Goal: Task Accomplishment & Management: Complete application form

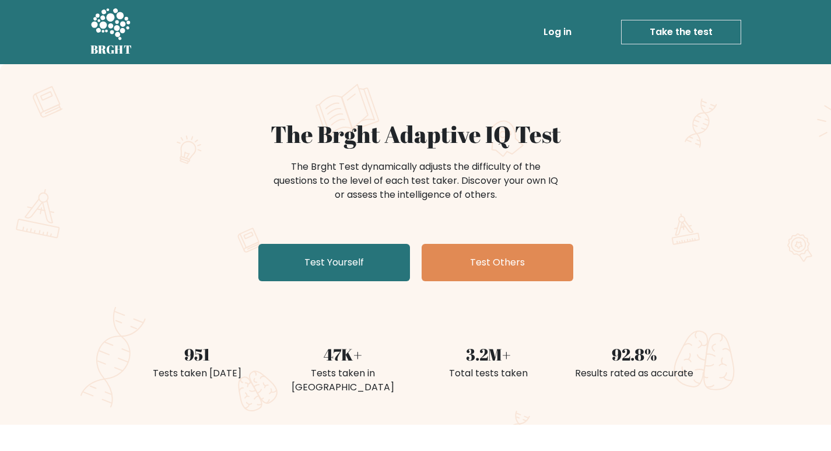
click at [546, 30] on link "Log in" at bounding box center [557, 31] width 37 height 23
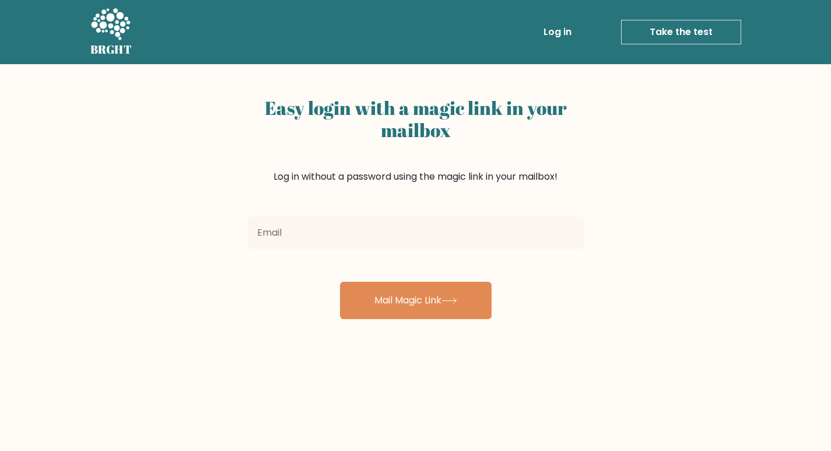
drag, startPoint x: 423, startPoint y: 205, endPoint x: 422, endPoint y: 220, distance: 15.2
click at [423, 209] on div "Easy login with a magic link in your mailbox Log in without a password using th…" at bounding box center [416, 151] width 336 height 119
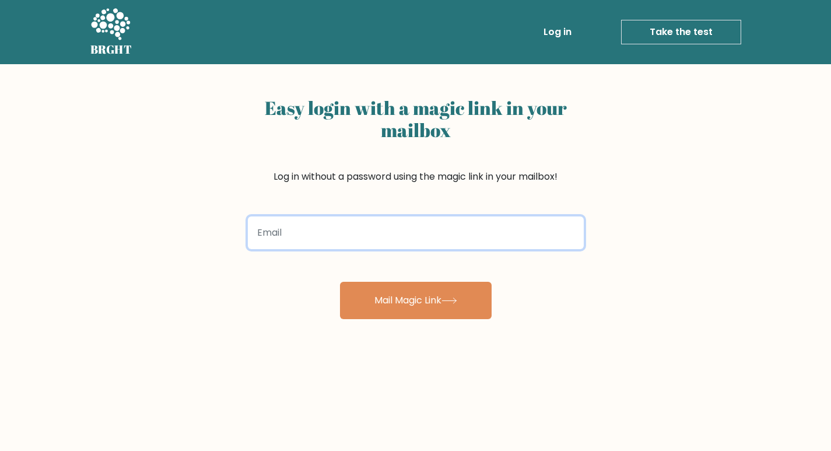
click at [422, 223] on input "email" at bounding box center [416, 232] width 336 height 33
type input "[EMAIL_ADDRESS][DOMAIN_NAME]"
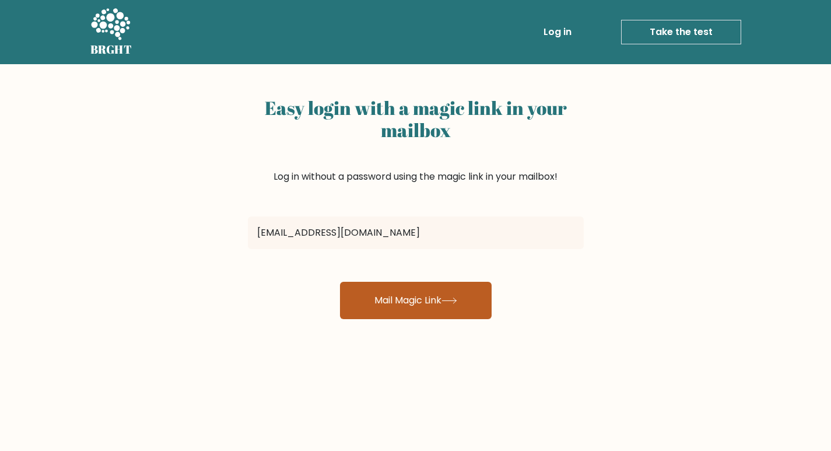
click at [399, 305] on button "Mail Magic Link" at bounding box center [416, 300] width 152 height 37
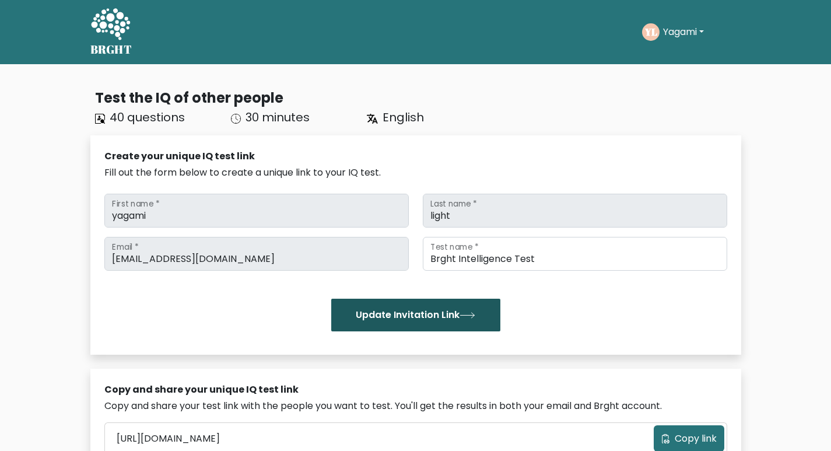
click at [430, 316] on button "Update Invitation Link" at bounding box center [415, 314] width 169 height 33
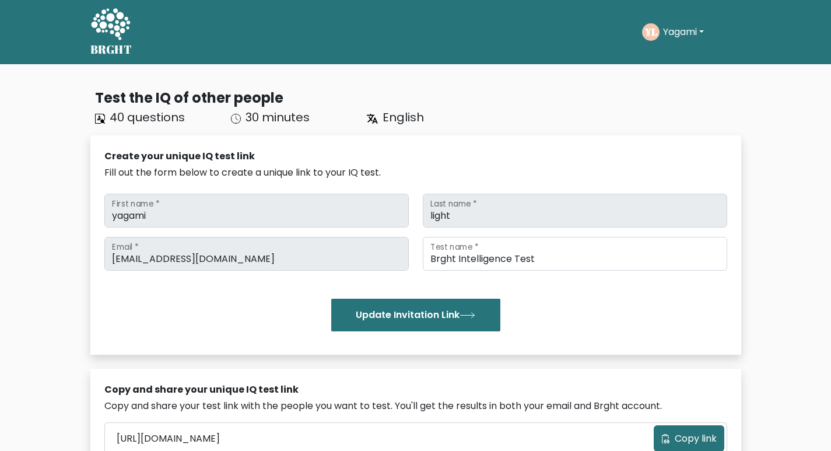
click at [117, 32] on icon at bounding box center [110, 23] width 39 height 31
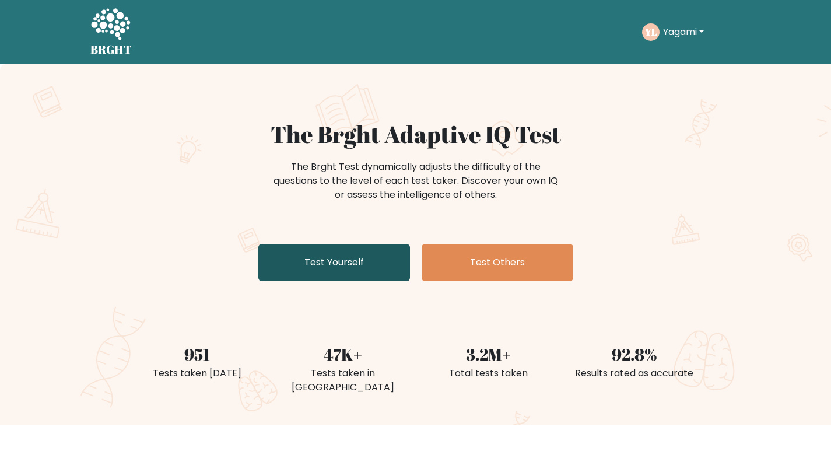
click at [383, 267] on link "Test Yourself" at bounding box center [334, 262] width 152 height 37
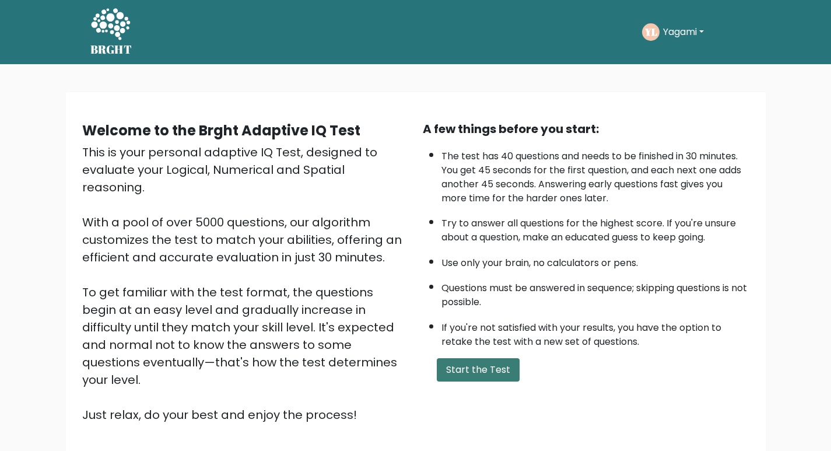
click at [482, 377] on button "Start the Test" at bounding box center [478, 369] width 83 height 23
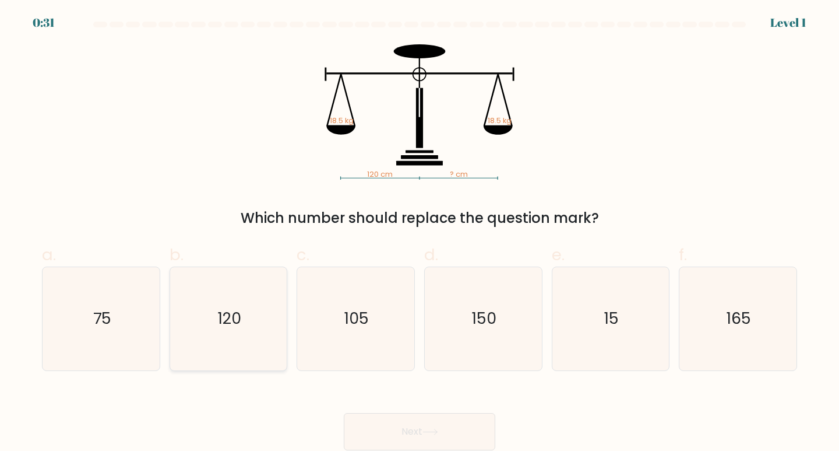
click at [182, 319] on icon "120" at bounding box center [228, 318] width 103 height 103
click at [420, 233] on input "b. 120" at bounding box center [420, 230] width 1 height 8
radio input "true"
click at [485, 436] on button "Next" at bounding box center [420, 431] width 152 height 37
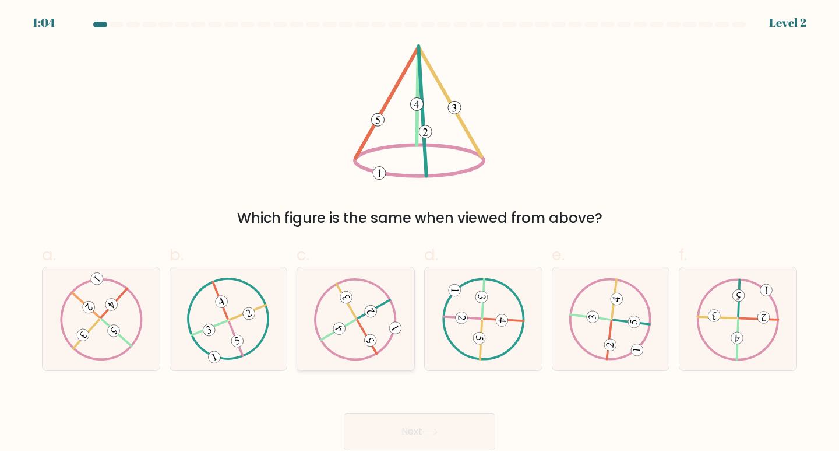
click at [367, 312] on 615 at bounding box center [371, 311] width 16 height 16
click at [420, 233] on input "c." at bounding box center [420, 230] width 1 height 8
radio input "true"
click at [421, 437] on button "Next" at bounding box center [420, 431] width 152 height 37
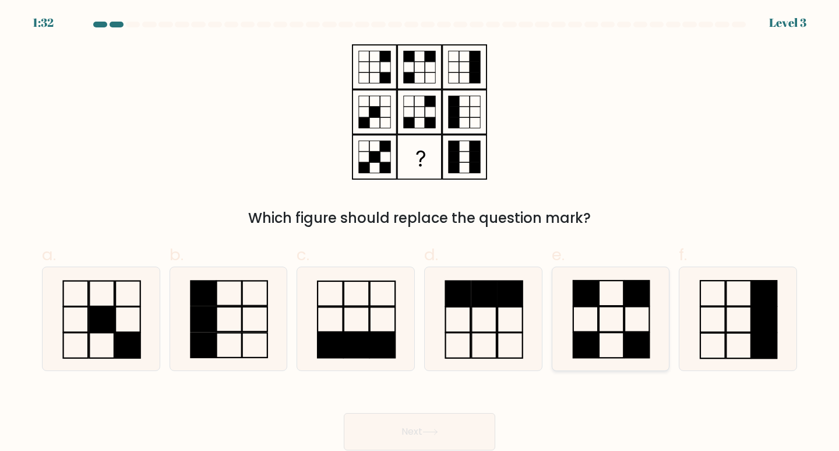
click at [600, 329] on icon at bounding box center [611, 318] width 103 height 103
click at [420, 233] on input "e." at bounding box center [420, 230] width 1 height 8
radio input "true"
click at [448, 439] on button "Next" at bounding box center [420, 431] width 152 height 37
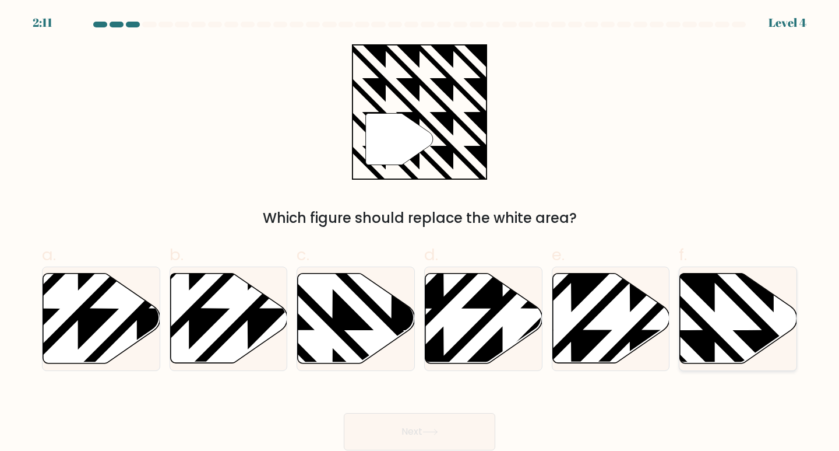
click at [746, 317] on icon at bounding box center [738, 318] width 117 height 90
click at [420, 233] on input "f." at bounding box center [420, 230] width 1 height 8
radio input "true"
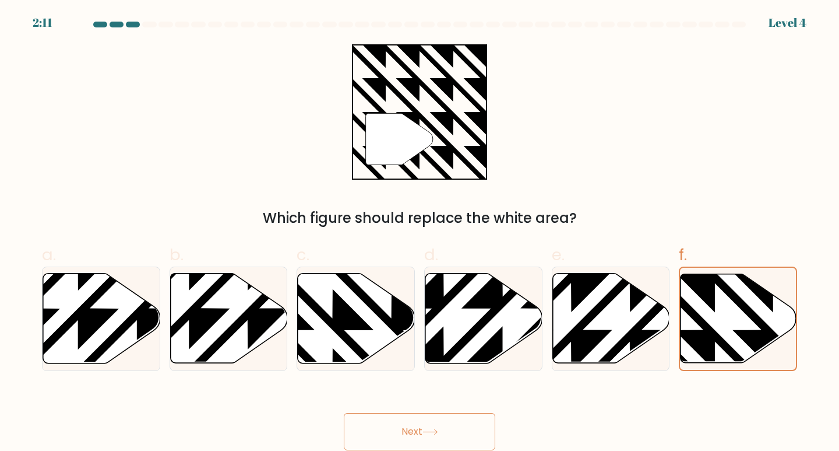
click at [453, 436] on button "Next" at bounding box center [420, 431] width 152 height 37
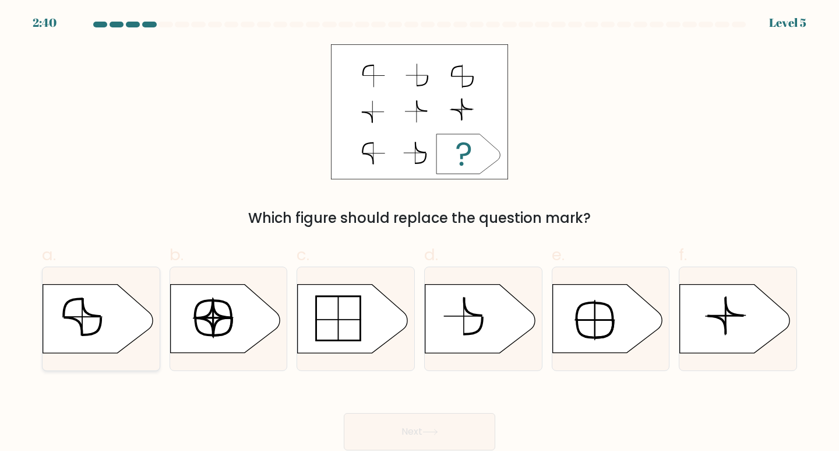
click at [122, 303] on icon at bounding box center [98, 318] width 110 height 68
click at [420, 233] on input "a." at bounding box center [420, 230] width 1 height 8
radio input "true"
click at [451, 420] on button "Next" at bounding box center [420, 431] width 152 height 37
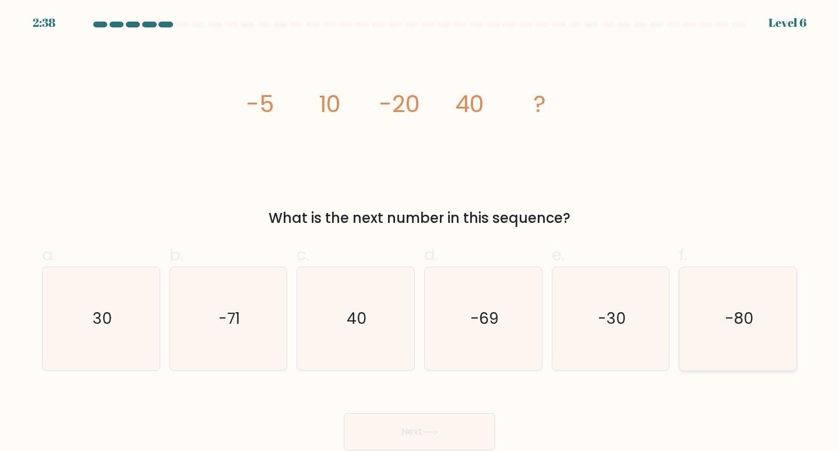
click at [759, 328] on icon "-80" at bounding box center [738, 318] width 103 height 103
click at [420, 233] on input "f. -80" at bounding box center [420, 230] width 1 height 8
radio input "true"
click at [455, 427] on button "Next" at bounding box center [420, 431] width 152 height 37
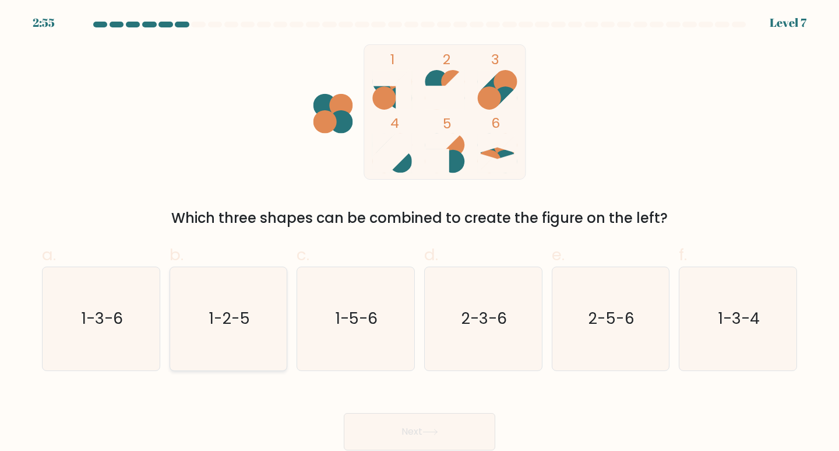
click at [227, 310] on text "1-2-5" at bounding box center [229, 318] width 41 height 22
click at [420, 233] on input "b. 1-2-5" at bounding box center [420, 230] width 1 height 8
radio input "true"
click at [435, 421] on button "Next" at bounding box center [420, 431] width 152 height 37
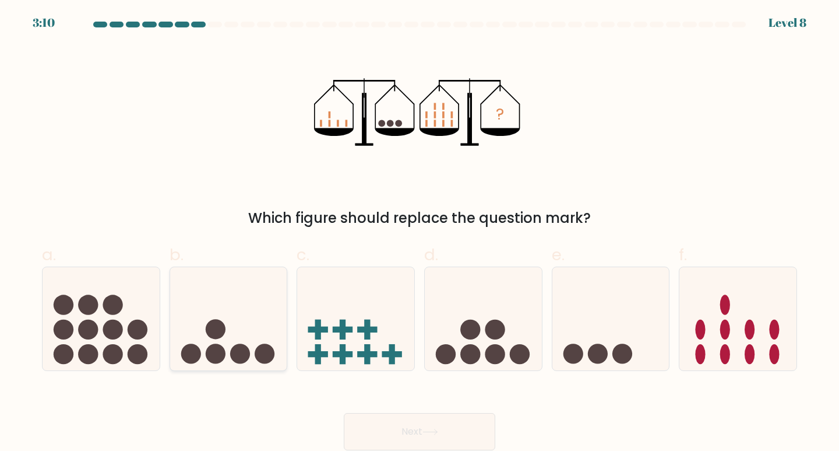
click at [235, 347] on circle at bounding box center [240, 354] width 20 height 20
click at [420, 233] on input "b." at bounding box center [420, 230] width 1 height 8
radio input "true"
drag, startPoint x: 482, startPoint y: 335, endPoint x: 474, endPoint y: 382, distance: 47.9
click at [481, 338] on icon at bounding box center [483, 318] width 117 height 97
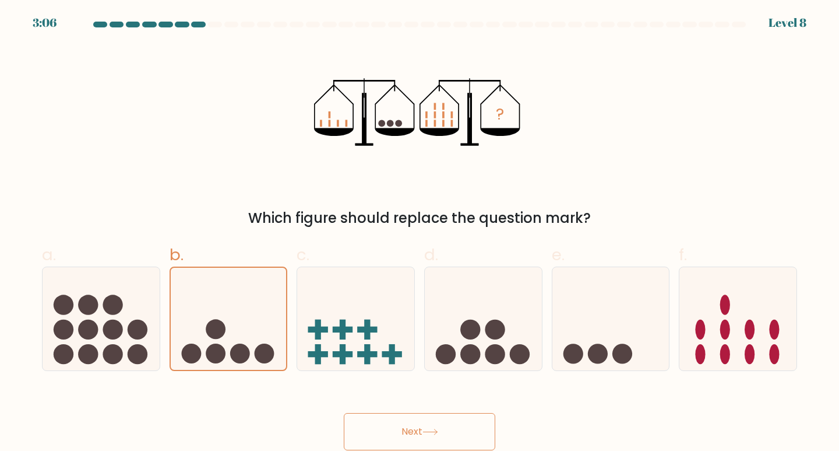
click at [420, 233] on input "d." at bounding box center [420, 230] width 1 height 8
radio input "true"
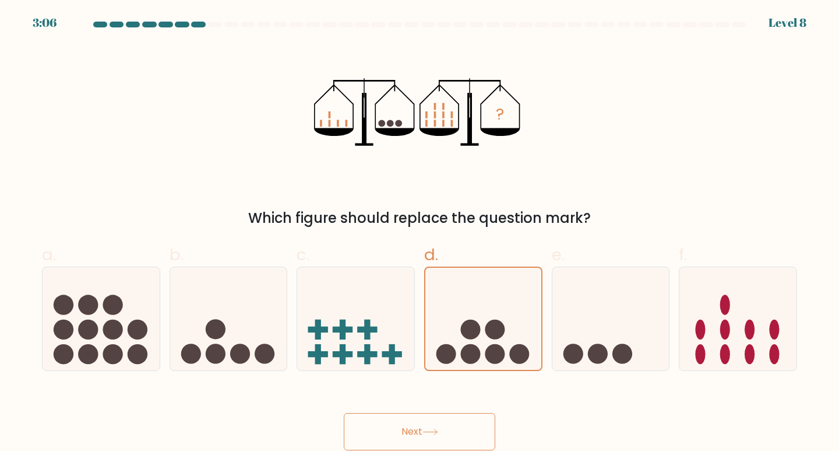
click at [461, 415] on button "Next" at bounding box center [420, 431] width 152 height 37
click at [451, 427] on button "Next" at bounding box center [420, 431] width 152 height 37
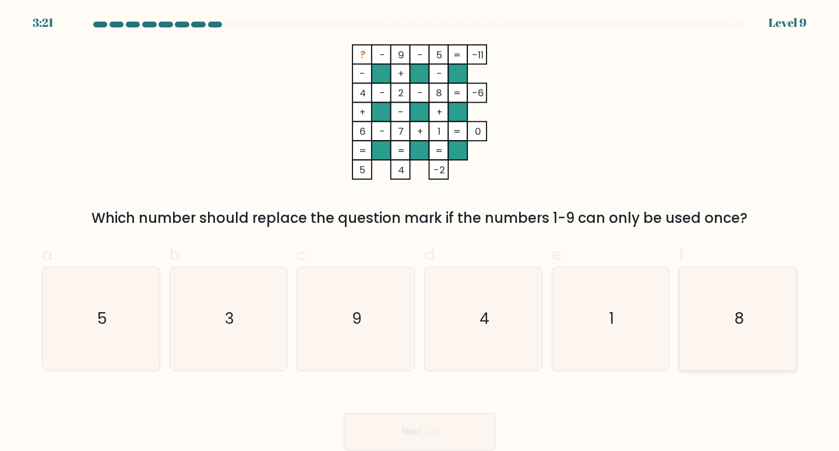
click at [730, 327] on icon "8" at bounding box center [738, 318] width 103 height 103
click at [420, 233] on input "f. 8" at bounding box center [420, 230] width 1 height 8
radio input "true"
click at [461, 432] on button "Next" at bounding box center [420, 431] width 152 height 37
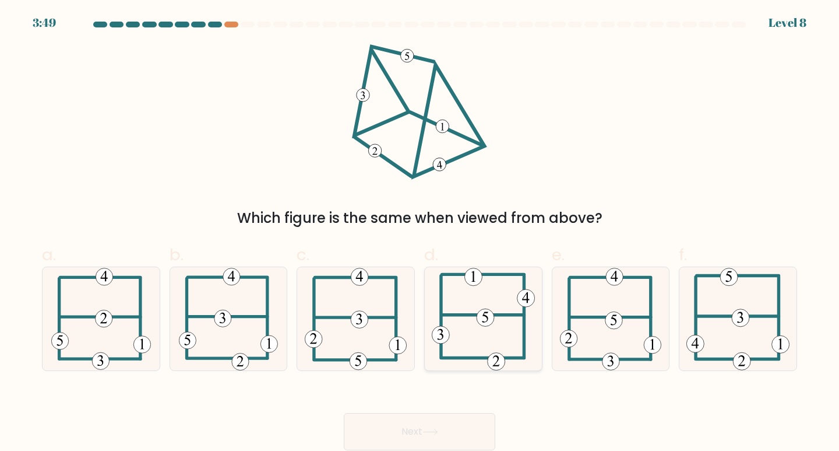
click at [488, 354] on icon at bounding box center [483, 318] width 103 height 103
click at [420, 233] on input "d." at bounding box center [420, 230] width 1 height 8
radio input "true"
click at [474, 430] on button "Next" at bounding box center [420, 431] width 152 height 37
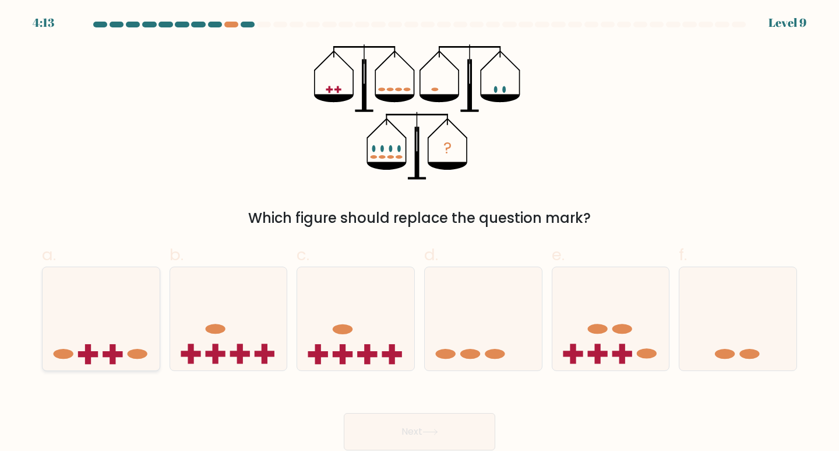
click at [142, 347] on icon at bounding box center [101, 318] width 117 height 97
click at [420, 233] on input "a." at bounding box center [420, 230] width 1 height 8
radio input "true"
click at [109, 331] on icon at bounding box center [101, 318] width 116 height 96
click at [420, 233] on input "a." at bounding box center [420, 230] width 1 height 8
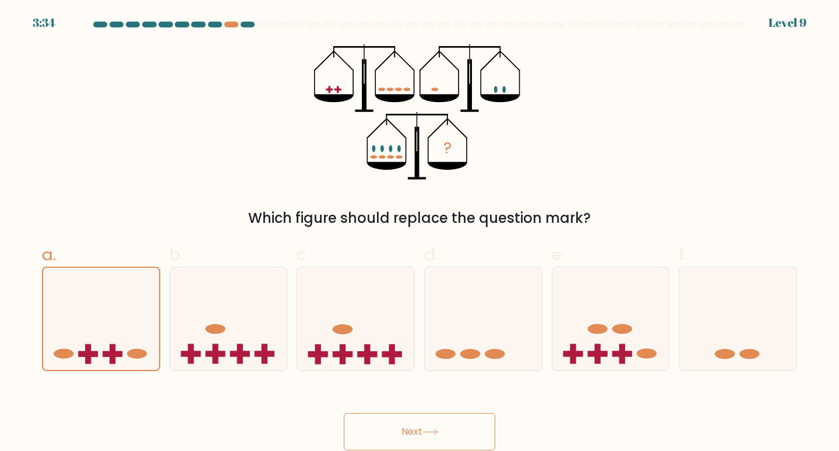
click at [440, 417] on button "Next" at bounding box center [420, 431] width 152 height 37
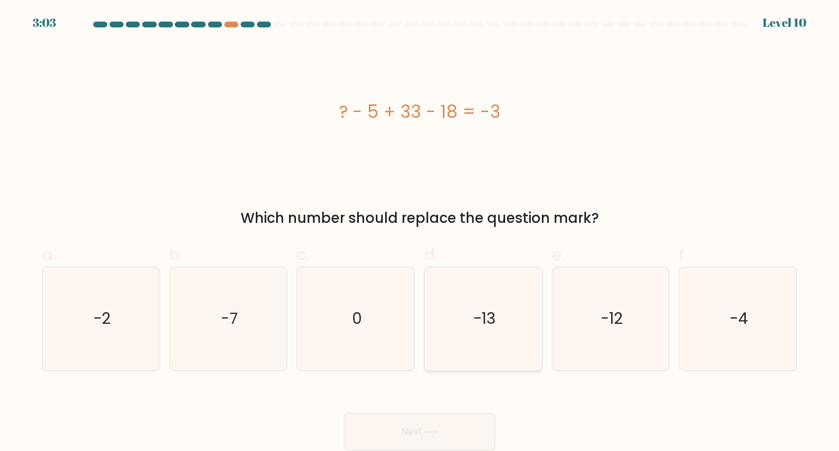
click at [468, 314] on icon "-13" at bounding box center [483, 318] width 103 height 103
click at [420, 233] on input "d. -13" at bounding box center [420, 230] width 1 height 8
radio input "true"
click at [428, 430] on icon at bounding box center [431, 431] width 16 height 6
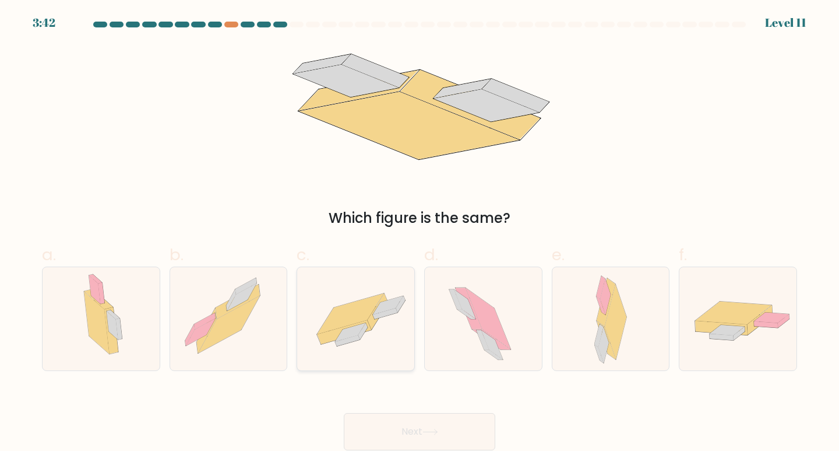
click at [363, 305] on icon at bounding box center [351, 313] width 66 height 41
click at [420, 233] on input "c." at bounding box center [420, 230] width 1 height 8
radio input "true"
click at [429, 426] on button "Next" at bounding box center [420, 431] width 152 height 37
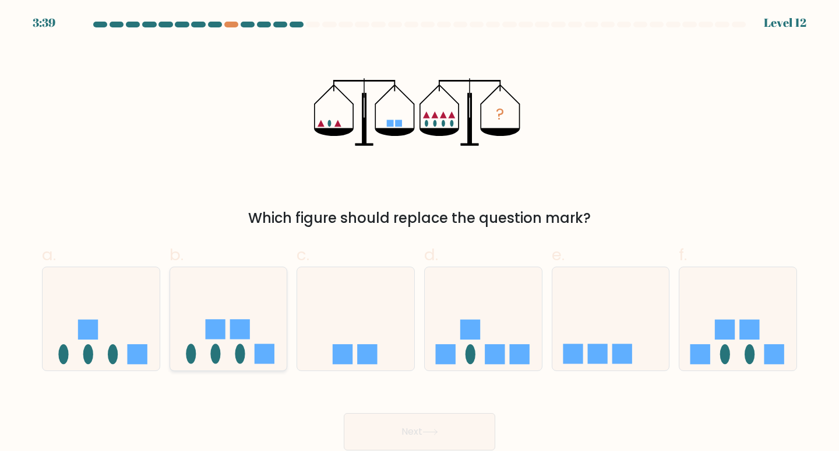
click at [243, 338] on rect at bounding box center [240, 329] width 20 height 20
click at [420, 233] on input "b." at bounding box center [420, 230] width 1 height 8
radio input "true"
click at [476, 424] on button "Next" at bounding box center [420, 431] width 152 height 37
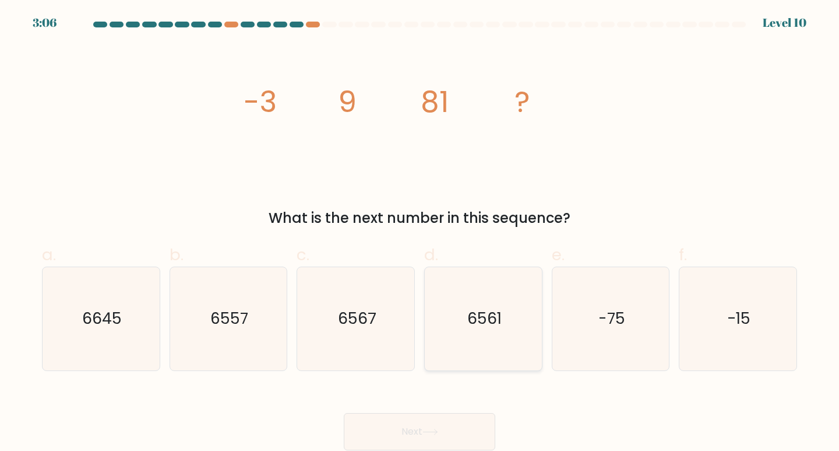
click at [473, 281] on icon "6561" at bounding box center [483, 318] width 103 height 103
click at [420, 233] on input "d. 6561" at bounding box center [420, 230] width 1 height 8
radio input "true"
click at [441, 444] on button "Next" at bounding box center [420, 431] width 152 height 37
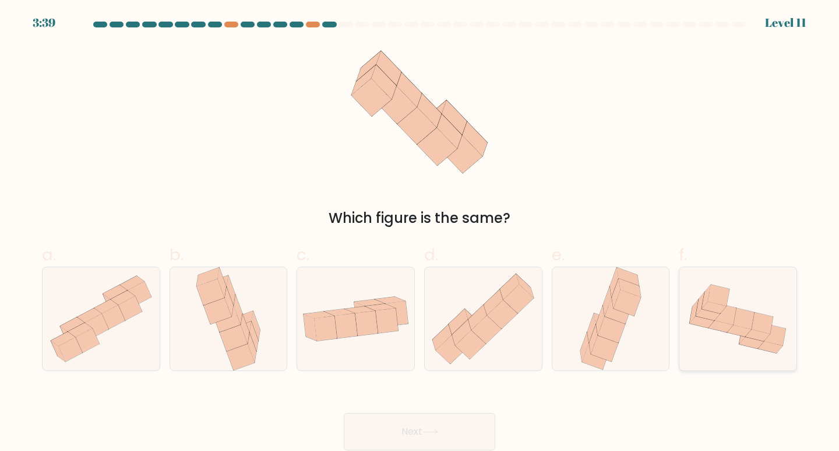
click at [760, 336] on icon at bounding box center [758, 335] width 24 height 12
click at [420, 233] on input "f." at bounding box center [420, 230] width 1 height 8
radio input "true"
click at [597, 299] on icon at bounding box center [611, 318] width 68 height 103
click at [420, 233] on input "e." at bounding box center [420, 230] width 1 height 8
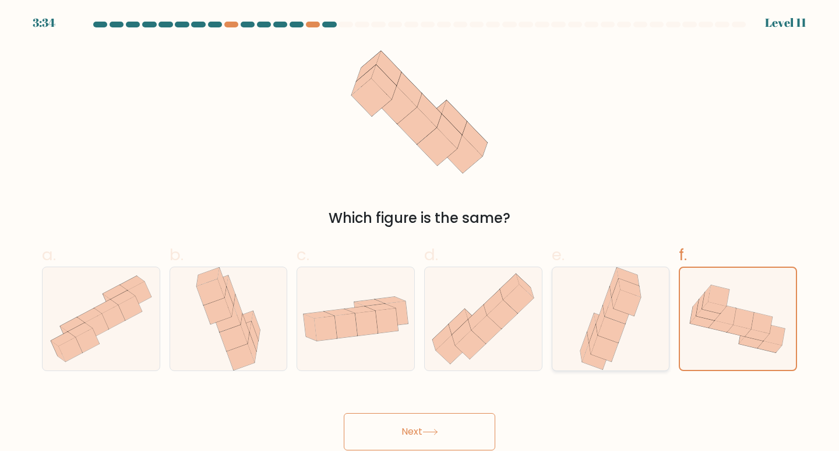
radio input "true"
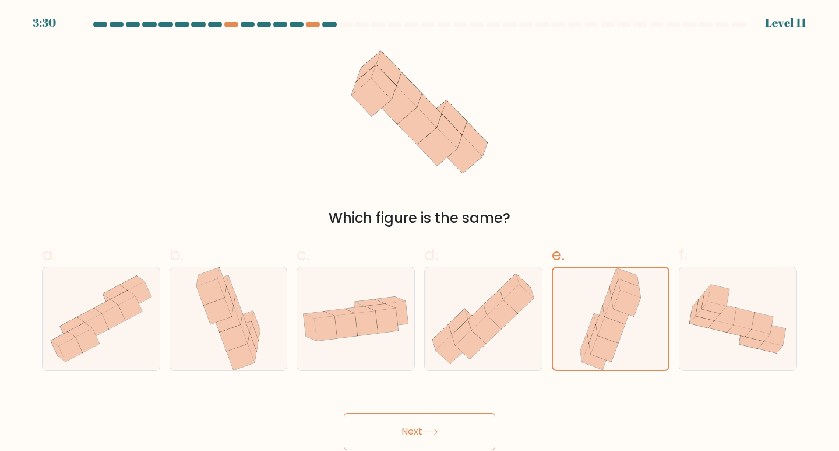
click at [463, 433] on button "Next" at bounding box center [420, 431] width 152 height 37
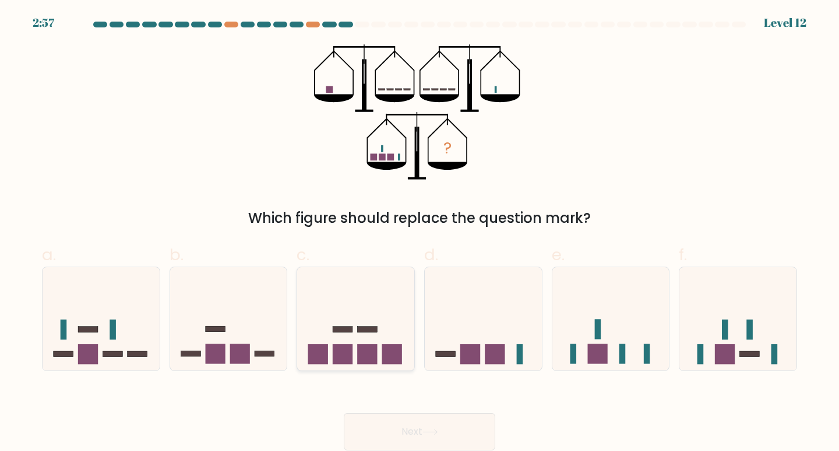
click at [346, 335] on icon at bounding box center [355, 318] width 117 height 97
click at [420, 233] on input "c." at bounding box center [420, 230] width 1 height 8
radio input "true"
click at [416, 433] on button "Next" at bounding box center [420, 431] width 152 height 37
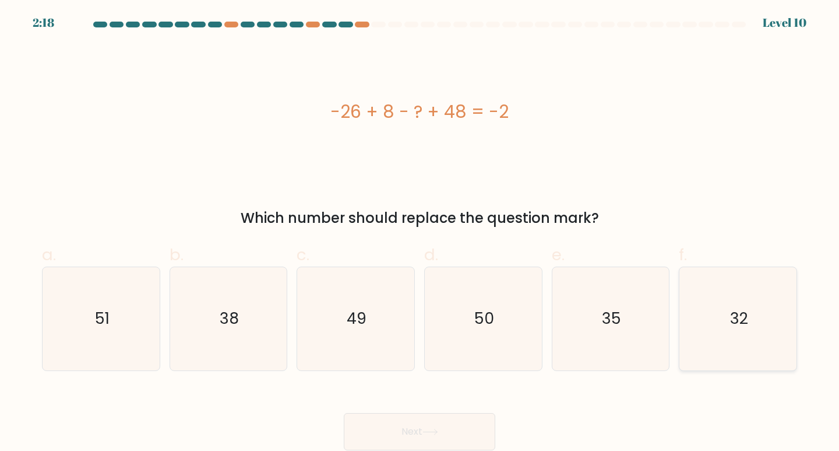
click at [724, 325] on icon "32" at bounding box center [738, 318] width 103 height 103
click at [420, 233] on input "f. 32" at bounding box center [420, 230] width 1 height 8
radio input "true"
click at [463, 430] on button "Next" at bounding box center [420, 431] width 152 height 37
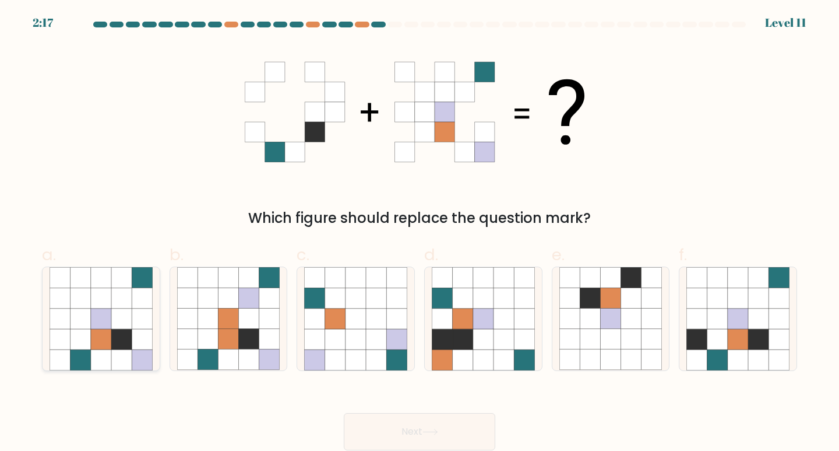
click at [118, 332] on icon at bounding box center [121, 339] width 20 height 20
click at [420, 233] on input "a." at bounding box center [420, 230] width 1 height 8
radio input "true"
click at [438, 420] on button "Next" at bounding box center [420, 431] width 152 height 37
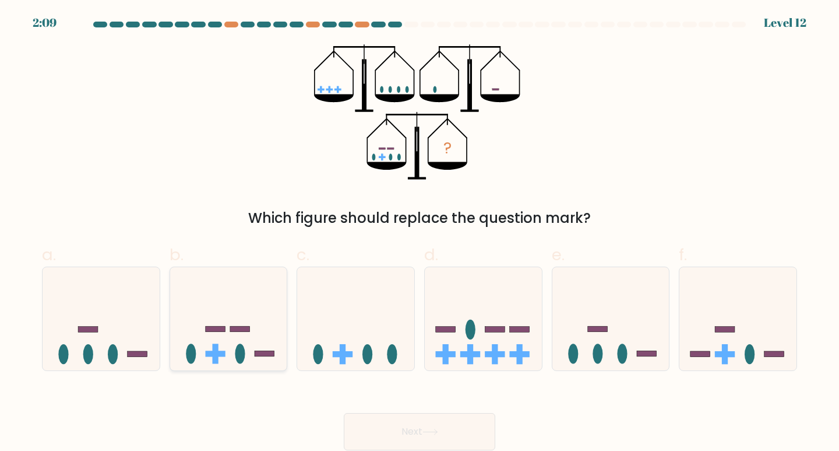
click at [269, 336] on icon at bounding box center [228, 318] width 117 height 97
click at [420, 233] on input "b." at bounding box center [420, 230] width 1 height 8
radio input "true"
click at [406, 424] on button "Next" at bounding box center [420, 431] width 152 height 37
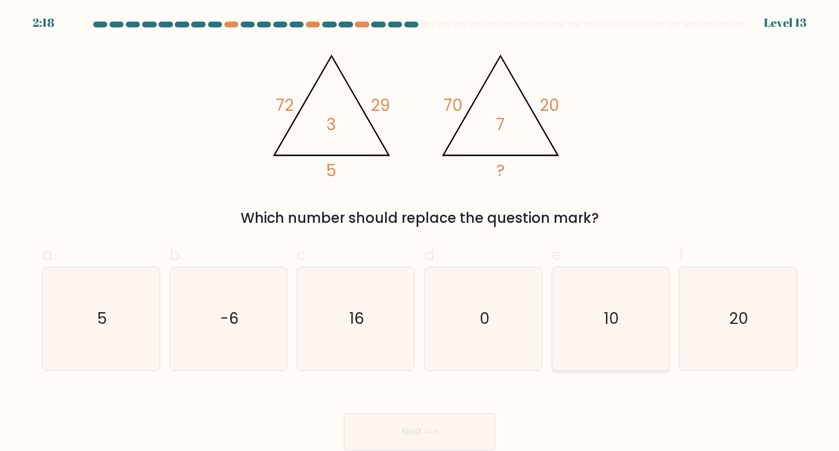
click at [598, 312] on icon "10" at bounding box center [611, 318] width 103 height 103
click at [420, 233] on input "e. 10" at bounding box center [420, 230] width 1 height 8
radio input "true"
click at [728, 304] on icon "20" at bounding box center [738, 318] width 103 height 103
click at [420, 233] on input "f. 20" at bounding box center [420, 230] width 1 height 8
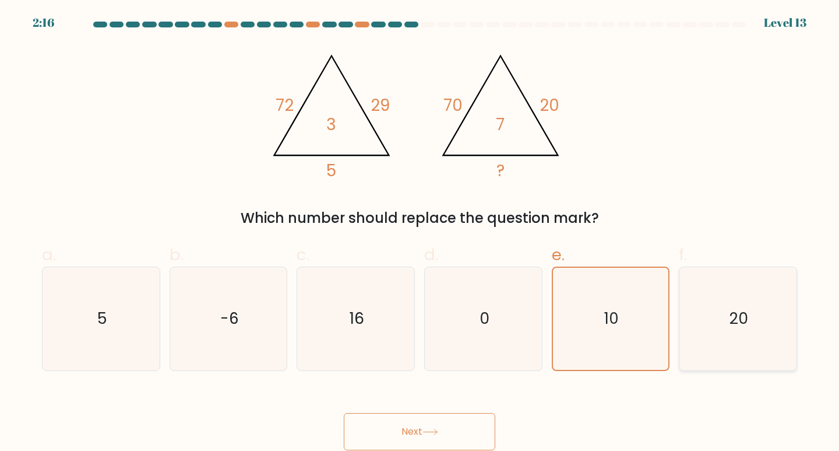
radio input "true"
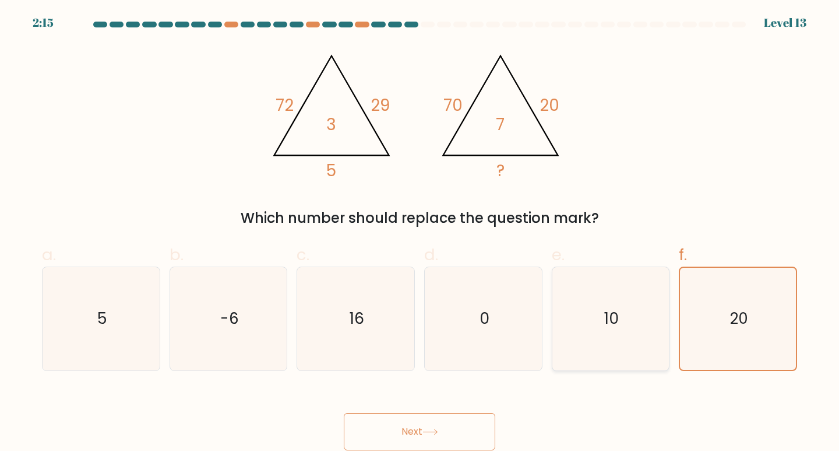
click at [619, 305] on icon "10" at bounding box center [611, 318] width 103 height 103
click at [420, 233] on input "e. 10" at bounding box center [420, 230] width 1 height 8
radio input "true"
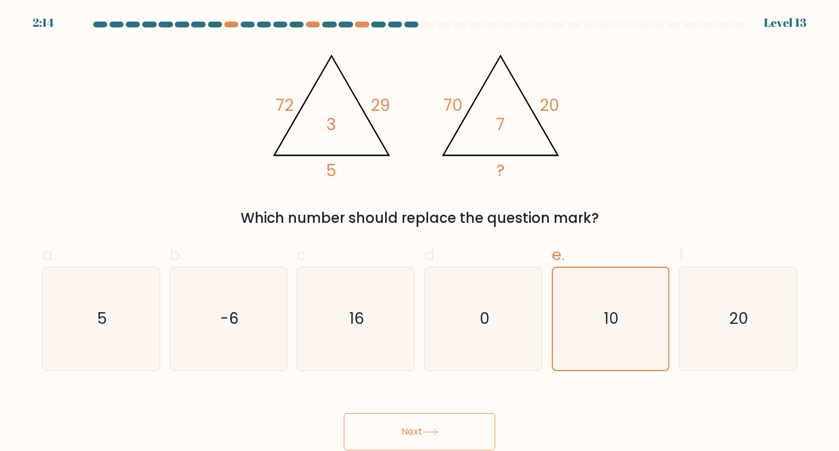
click at [452, 433] on button "Next" at bounding box center [420, 431] width 152 height 37
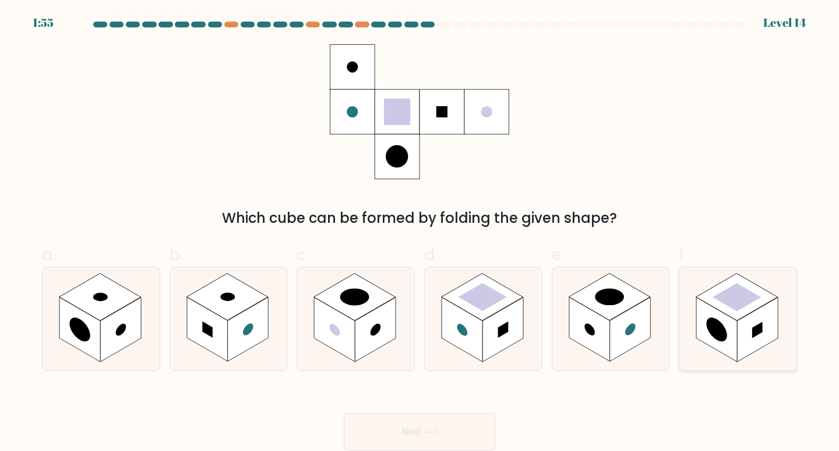
click at [732, 315] on rect at bounding box center [738, 296] width 82 height 47
click at [420, 233] on input "f." at bounding box center [420, 230] width 1 height 8
radio input "true"
click at [439, 435] on button "Next" at bounding box center [420, 431] width 152 height 37
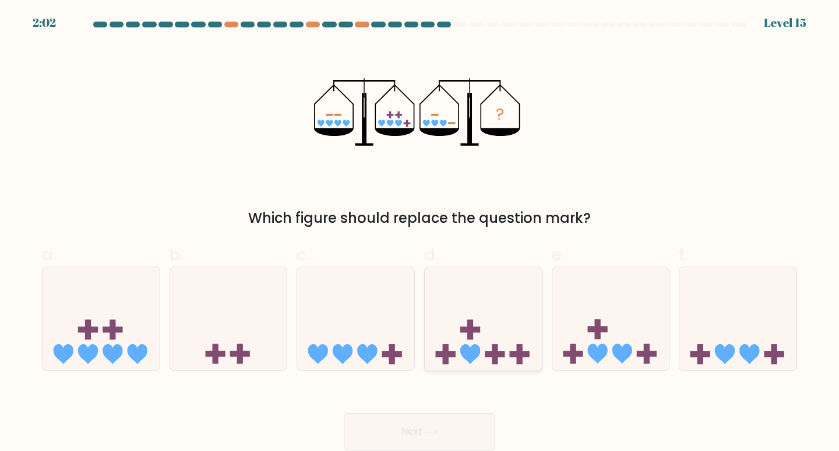
click at [495, 341] on icon at bounding box center [483, 318] width 117 height 97
click at [420, 233] on input "d." at bounding box center [420, 230] width 1 height 8
radio input "true"
click at [467, 424] on button "Next" at bounding box center [420, 431] width 152 height 37
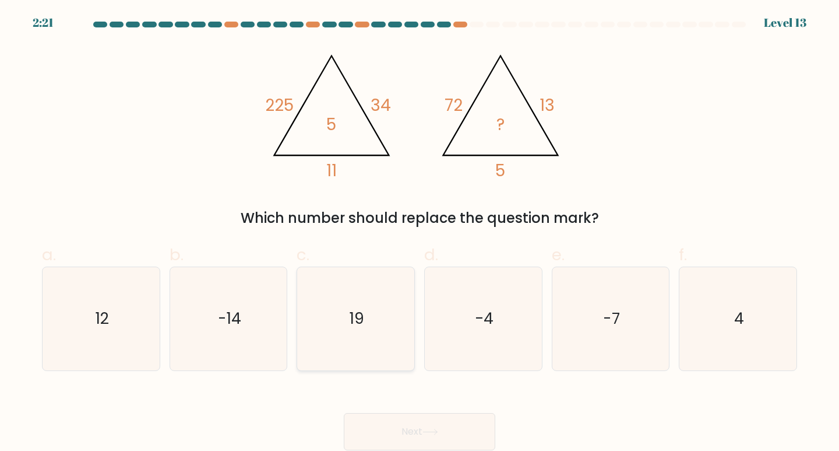
click at [365, 336] on icon "19" at bounding box center [355, 318] width 103 height 103
click at [420, 233] on input "c. 19" at bounding box center [420, 230] width 1 height 8
radio input "true"
click at [435, 430] on icon at bounding box center [431, 431] width 16 height 6
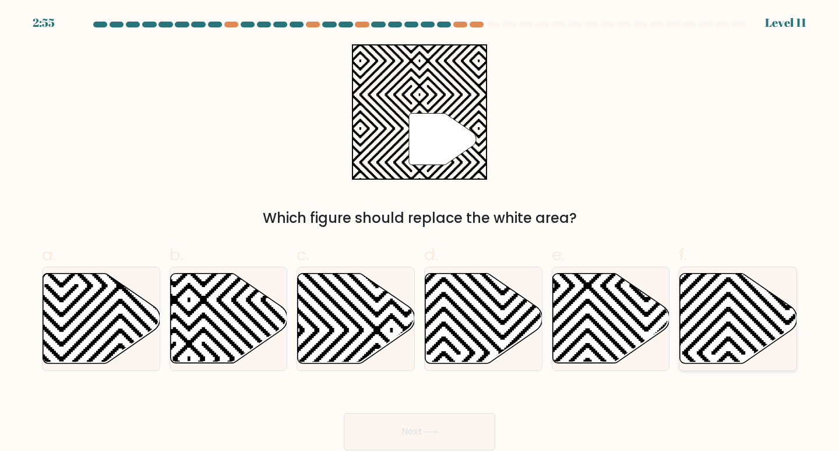
click at [753, 312] on icon at bounding box center [738, 318] width 117 height 90
click at [420, 233] on input "f." at bounding box center [420, 230] width 1 height 8
radio input "true"
click at [422, 433] on button "Next" at bounding box center [420, 431] width 152 height 37
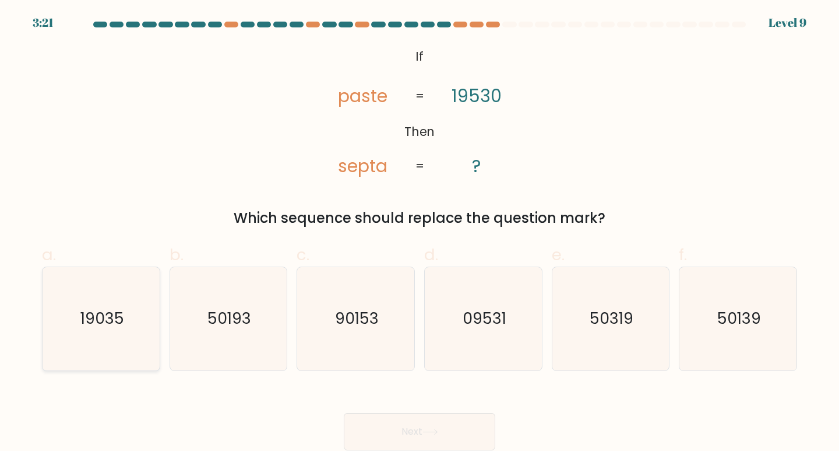
click at [119, 328] on text "19035" at bounding box center [102, 318] width 44 height 22
click at [420, 233] on input "a. 19035" at bounding box center [420, 230] width 1 height 8
radio input "true"
click at [437, 428] on icon at bounding box center [431, 431] width 16 height 6
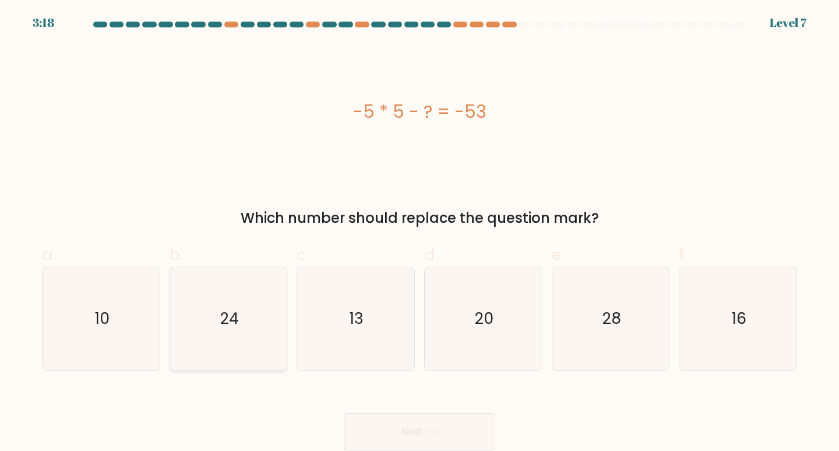
click at [242, 343] on icon "24" at bounding box center [228, 318] width 103 height 103
click at [420, 233] on input "b. 24" at bounding box center [420, 230] width 1 height 8
radio input "true"
click at [581, 303] on icon "28" at bounding box center [611, 318] width 103 height 103
click at [420, 233] on input "e. 28" at bounding box center [420, 230] width 1 height 8
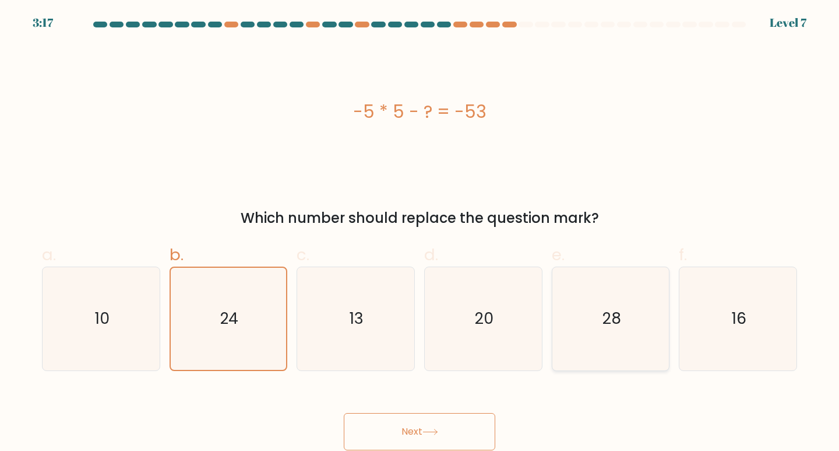
radio input "true"
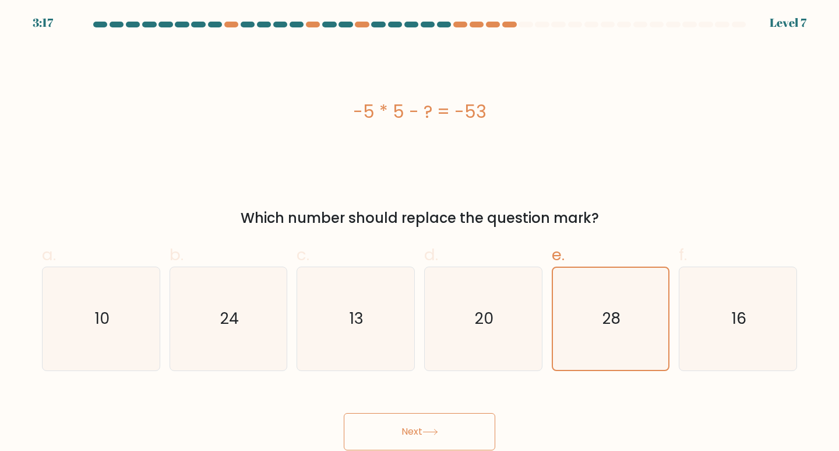
click at [471, 420] on button "Next" at bounding box center [420, 431] width 152 height 37
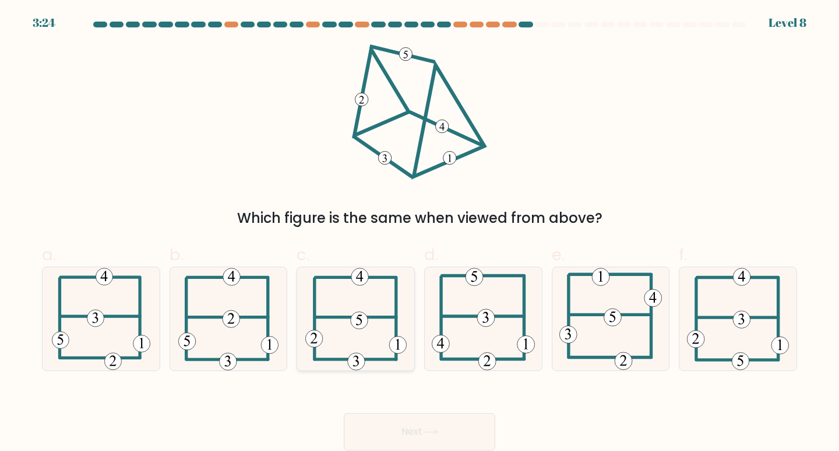
click at [368, 342] on icon at bounding box center [355, 318] width 101 height 103
click at [420, 233] on input "c." at bounding box center [420, 230] width 1 height 8
radio input "true"
click at [404, 421] on button "Next" at bounding box center [420, 431] width 152 height 37
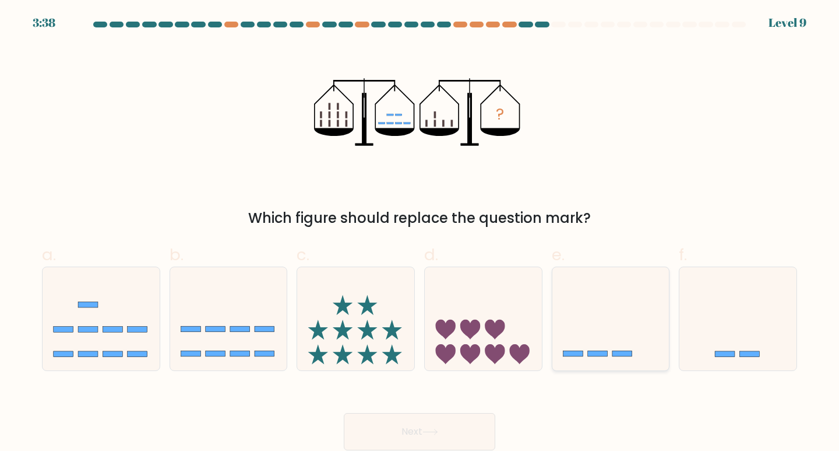
click at [630, 322] on icon at bounding box center [611, 318] width 117 height 97
click at [420, 233] on input "e." at bounding box center [420, 230] width 1 height 8
radio input "true"
click at [737, 321] on icon at bounding box center [738, 318] width 117 height 97
click at [420, 233] on input "f." at bounding box center [420, 230] width 1 height 8
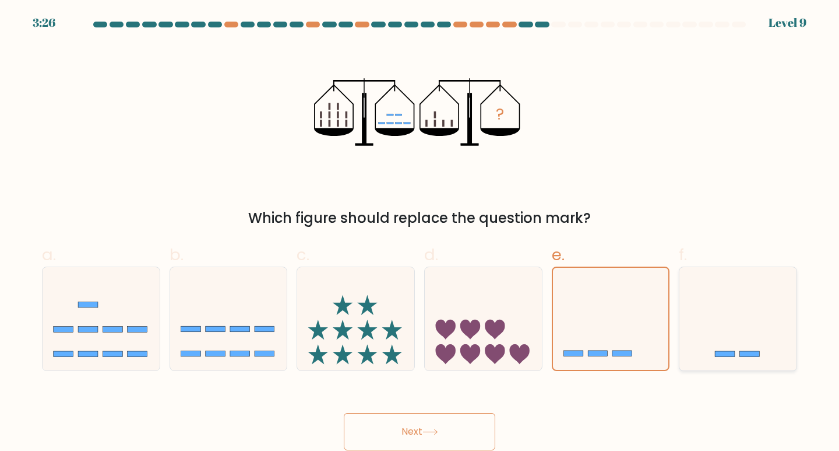
radio input "true"
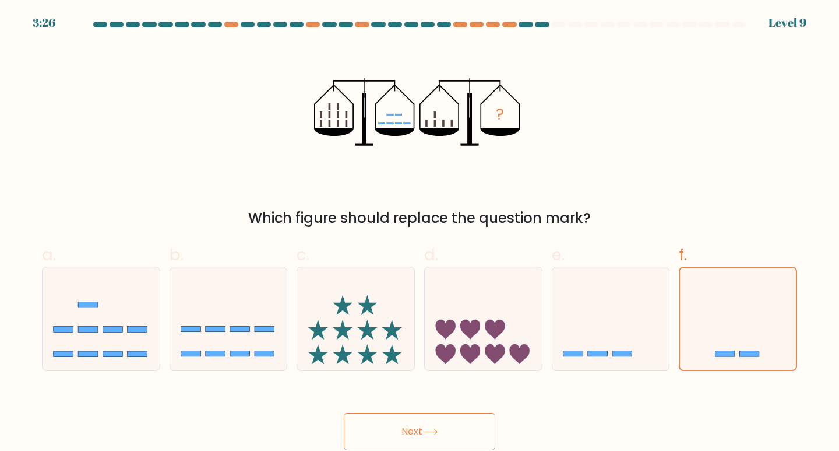
click at [445, 415] on button "Next" at bounding box center [420, 431] width 152 height 37
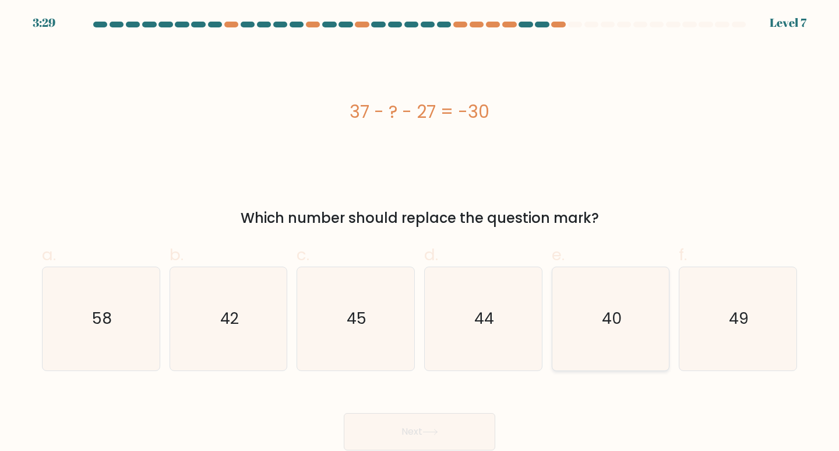
click at [649, 318] on icon "40" at bounding box center [611, 318] width 103 height 103
click at [420, 233] on input "e. 40" at bounding box center [420, 230] width 1 height 8
radio input "true"
click at [415, 438] on button "Next" at bounding box center [420, 431] width 152 height 37
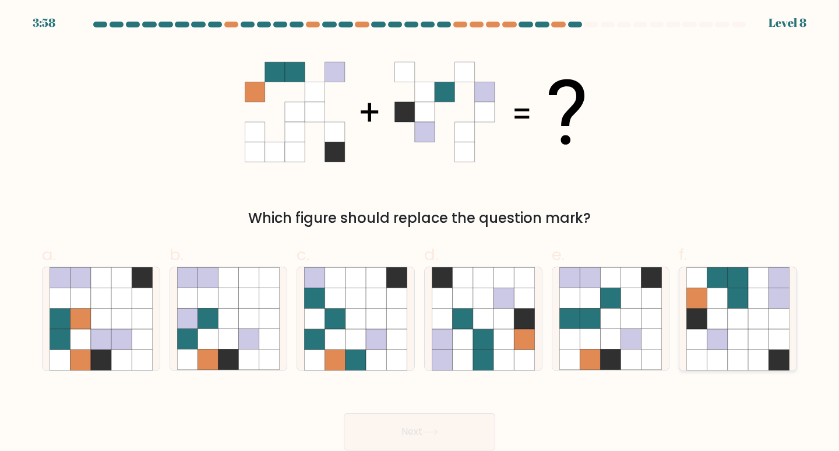
click at [760, 312] on icon at bounding box center [758, 318] width 20 height 20
click at [420, 233] on input "f." at bounding box center [420, 230] width 1 height 8
radio input "true"
click at [462, 435] on button "Next" at bounding box center [420, 431] width 152 height 37
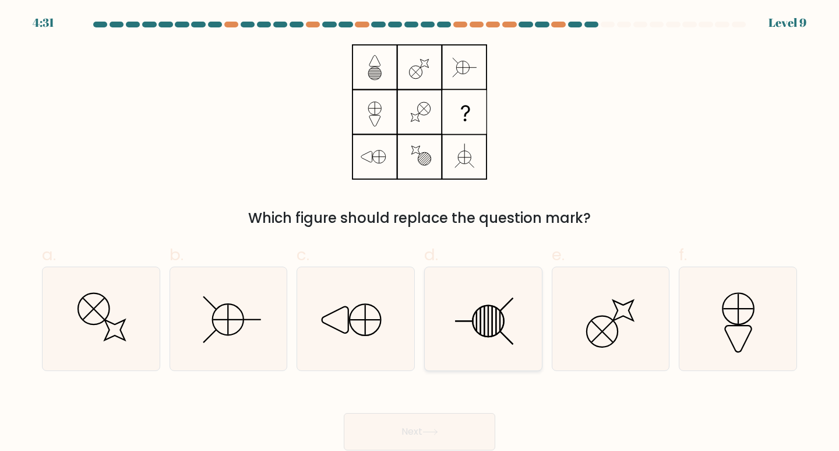
click at [479, 335] on icon at bounding box center [483, 318] width 103 height 103
click at [420, 233] on input "d." at bounding box center [420, 230] width 1 height 8
radio input "true"
click at [440, 437] on button "Next" at bounding box center [420, 431] width 152 height 37
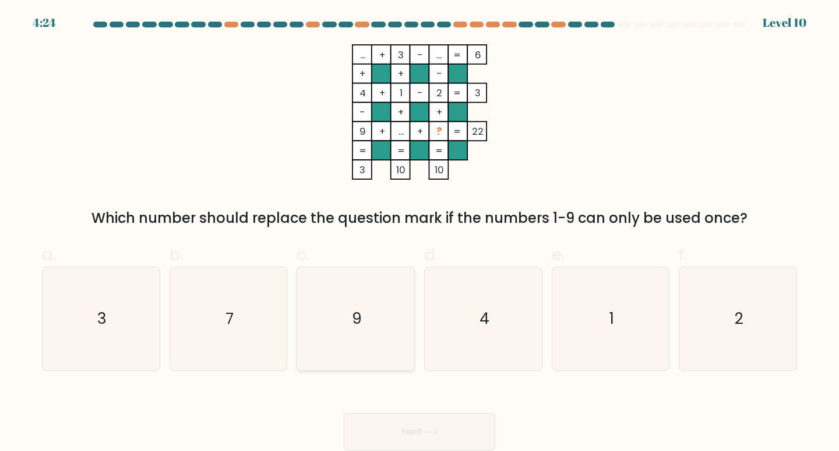
click at [369, 331] on icon "9" at bounding box center [355, 318] width 103 height 103
click at [420, 233] on input "c. 9" at bounding box center [420, 230] width 1 height 8
radio input "true"
click at [454, 434] on button "Next" at bounding box center [420, 431] width 152 height 37
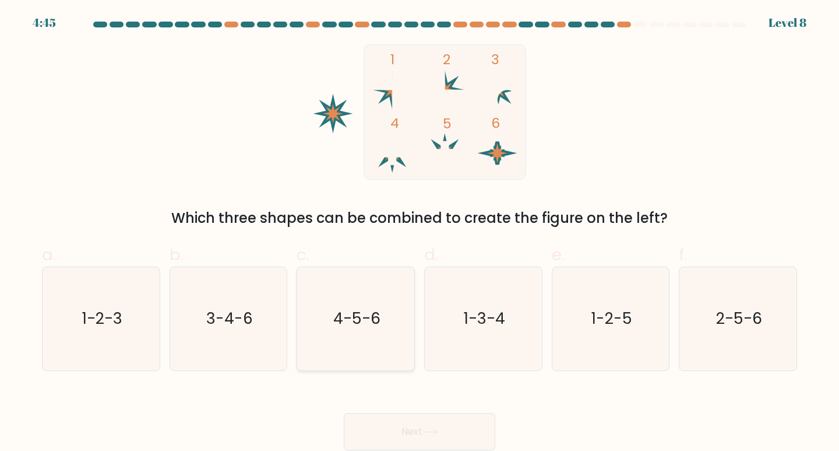
click at [374, 345] on icon "4-5-6" at bounding box center [355, 318] width 103 height 103
click at [403, 428] on button "Next" at bounding box center [420, 431] width 152 height 37
click at [340, 284] on icon "4-5-6" at bounding box center [355, 318] width 103 height 103
click at [420, 233] on input "c. 4-5-6" at bounding box center [420, 230] width 1 height 8
radio input "true"
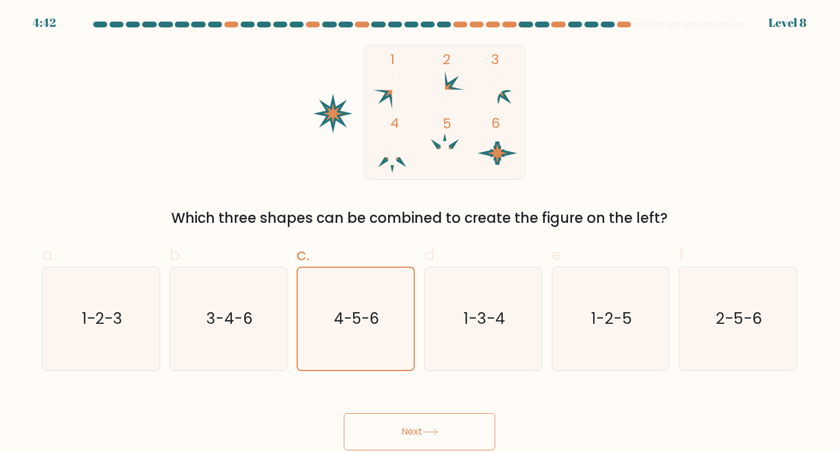
click at [411, 428] on button "Next" at bounding box center [420, 431] width 152 height 37
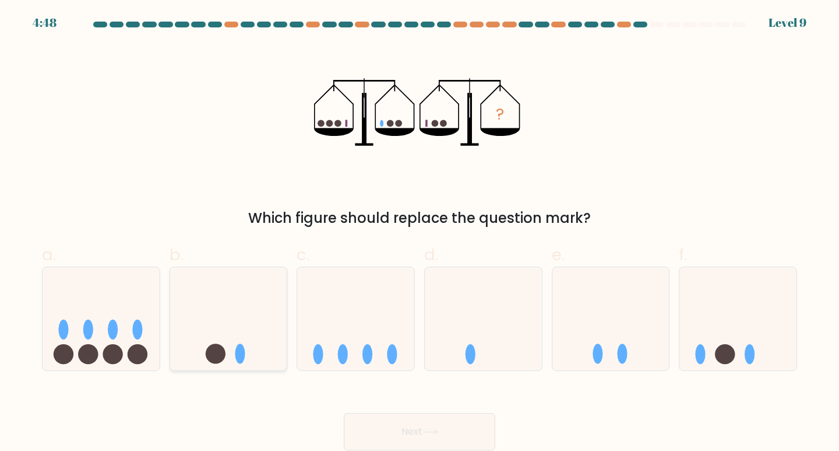
click at [212, 325] on icon at bounding box center [228, 318] width 117 height 97
click at [420, 233] on input "b." at bounding box center [420, 230] width 1 height 8
radio input "true"
click at [465, 442] on button "Next" at bounding box center [420, 431] width 152 height 37
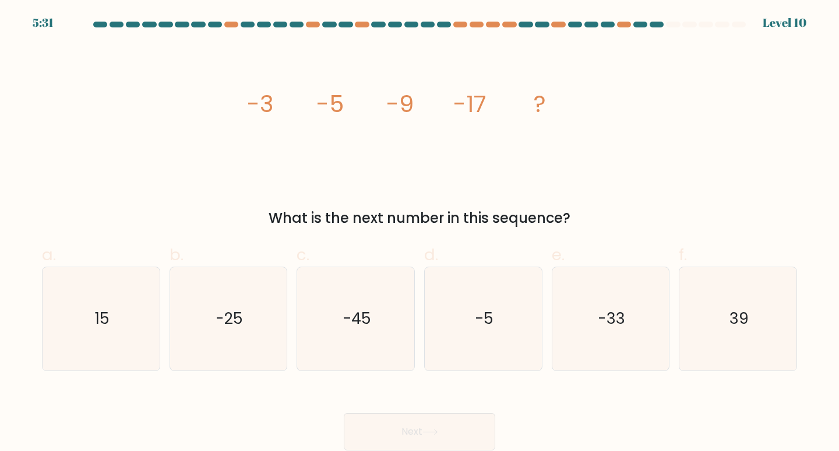
click at [461, 428] on button "Next" at bounding box center [420, 431] width 152 height 37
click at [537, 144] on icon "image/svg+xml -3 -5 -9 -17 ?" at bounding box center [420, 111] width 350 height 135
click at [558, 305] on div "-33" at bounding box center [611, 318] width 118 height 104
click at [420, 233] on input "e. -33" at bounding box center [420, 230] width 1 height 8
radio input "true"
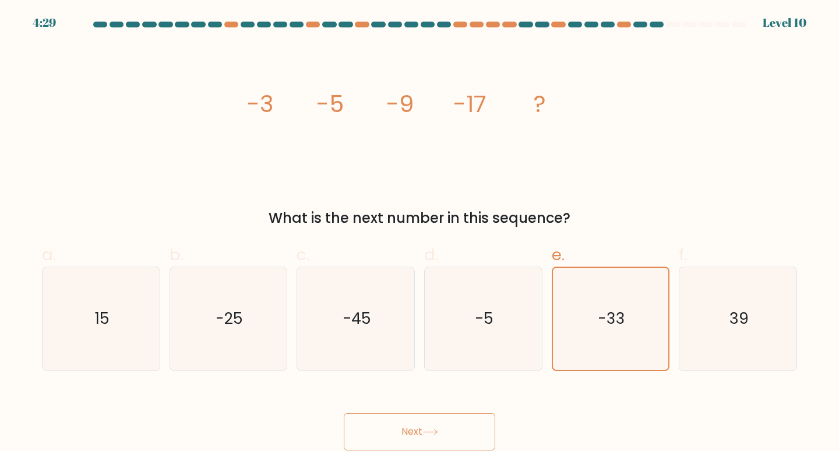
click at [452, 416] on button "Next" at bounding box center [420, 431] width 152 height 37
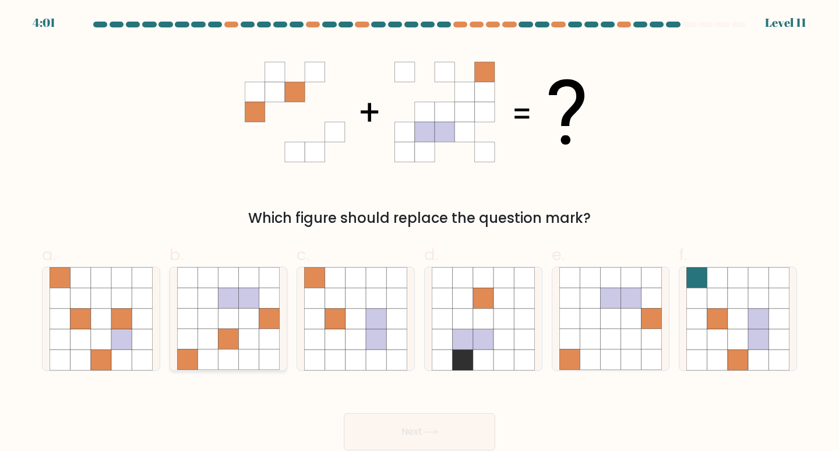
click at [208, 312] on icon at bounding box center [208, 318] width 20 height 20
click at [420, 233] on input "b." at bounding box center [420, 230] width 1 height 8
radio input "true"
click at [445, 433] on button "Next" at bounding box center [420, 431] width 152 height 37
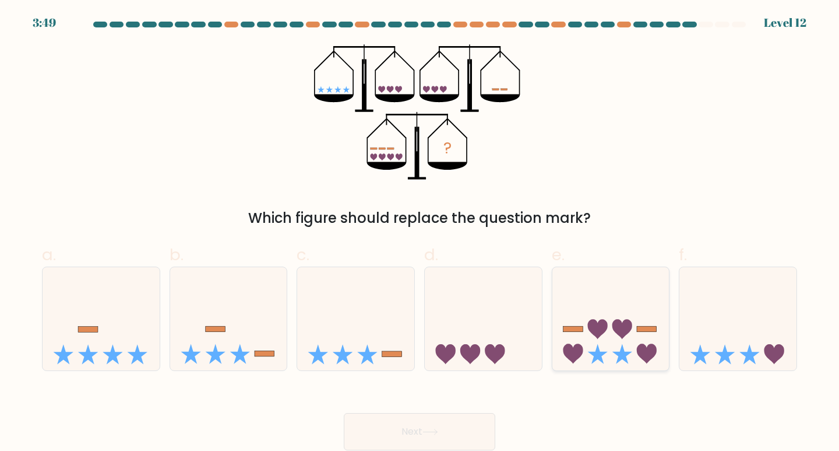
click at [613, 327] on icon at bounding box center [623, 329] width 20 height 20
click at [420, 233] on input "e." at bounding box center [420, 230] width 1 height 8
radio input "true"
click at [448, 433] on button "Next" at bounding box center [420, 431] width 152 height 37
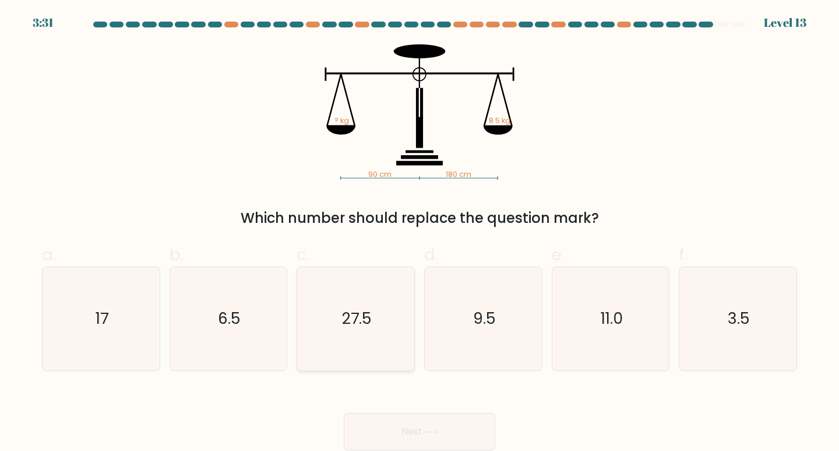
click at [356, 326] on text "27.5" at bounding box center [357, 318] width 30 height 22
click at [420, 233] on input "c. 27.5" at bounding box center [420, 230] width 1 height 8
radio input "true"
click at [419, 431] on button "Next" at bounding box center [420, 431] width 152 height 37
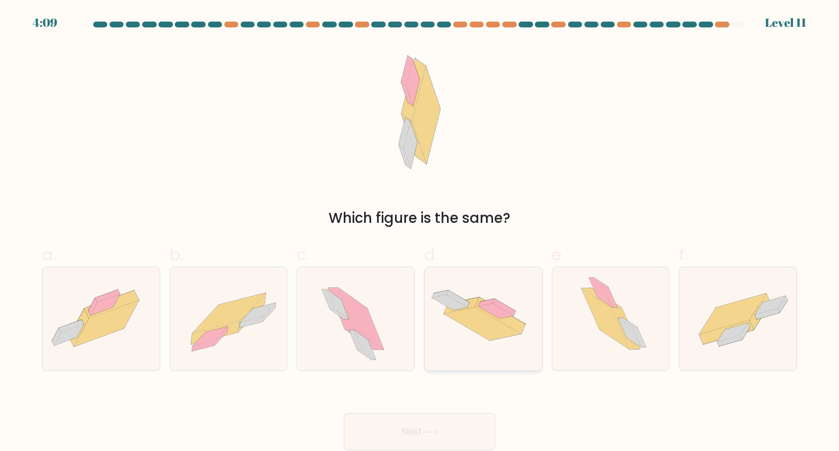
click at [465, 291] on icon at bounding box center [483, 318] width 117 height 71
click at [420, 233] on input "d." at bounding box center [420, 230] width 1 height 8
radio input "true"
click at [442, 420] on button "Next" at bounding box center [420, 431] width 152 height 37
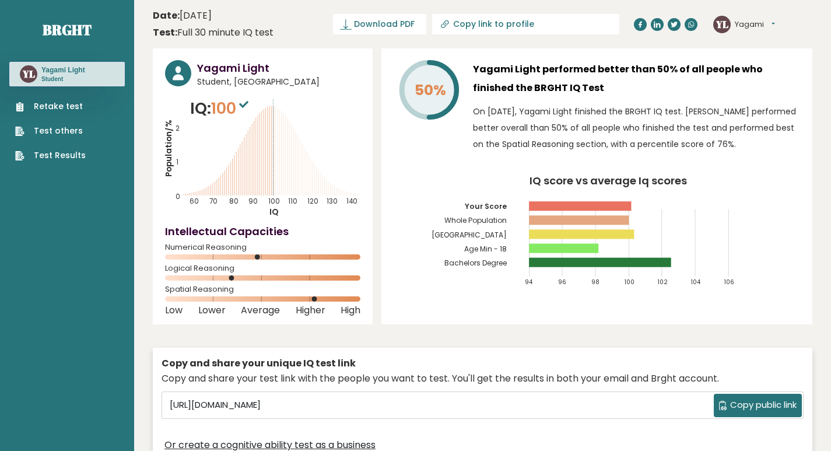
click at [49, 156] on link "Test Results" at bounding box center [50, 155] width 71 height 12
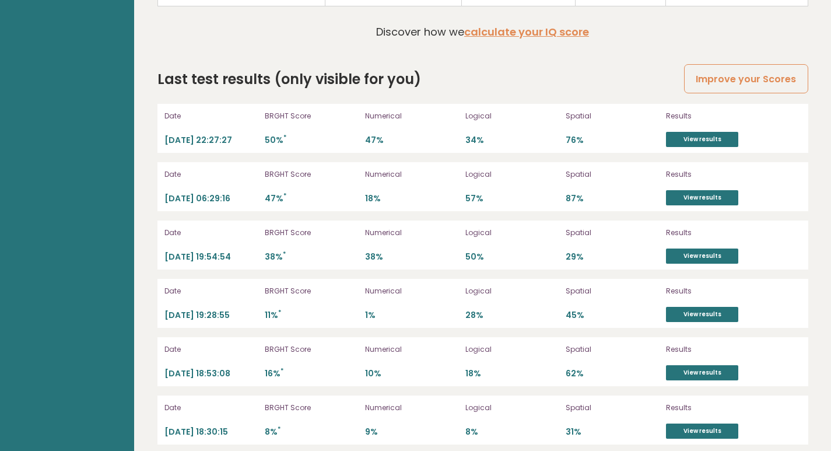
scroll to position [3224, 0]
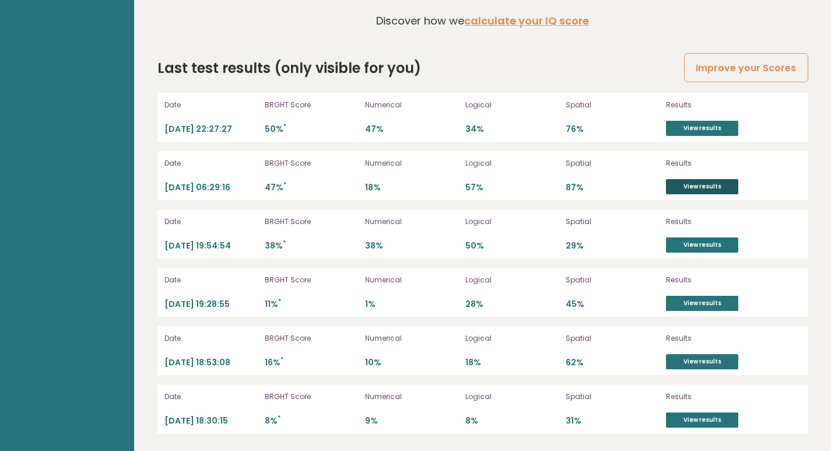
click at [718, 179] on link "View results" at bounding box center [702, 186] width 72 height 15
click at [684, 243] on link "View results" at bounding box center [702, 244] width 72 height 15
click at [722, 242] on link "View results" at bounding box center [702, 244] width 72 height 15
click at [700, 421] on link "View results" at bounding box center [702, 419] width 72 height 15
click at [680, 362] on link "View results" at bounding box center [702, 361] width 72 height 15
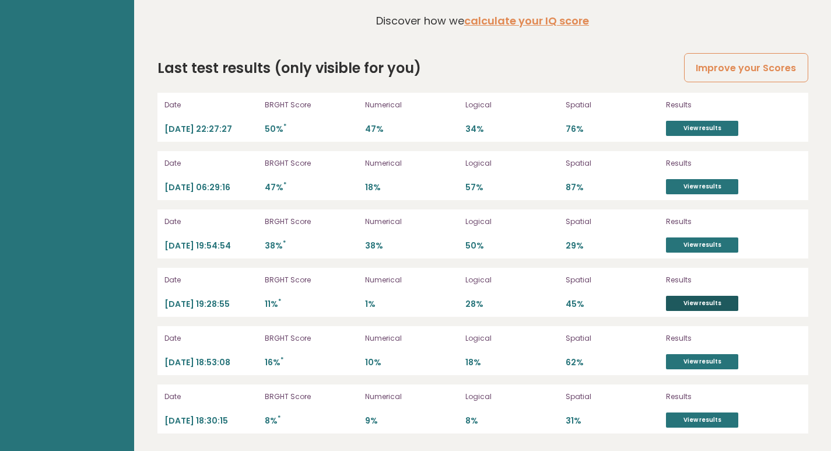
click at [691, 310] on link "View results" at bounding box center [702, 303] width 72 height 15
click at [691, 139] on div "Date 2025-09-12 22:27:27 BRGHT Score 50% * Numerical 47% Logical 34% Spatial 76…" at bounding box center [482, 117] width 651 height 49
click at [708, 125] on link "View results" at bounding box center [702, 128] width 72 height 15
click at [687, 122] on link "View results" at bounding box center [702, 128] width 72 height 15
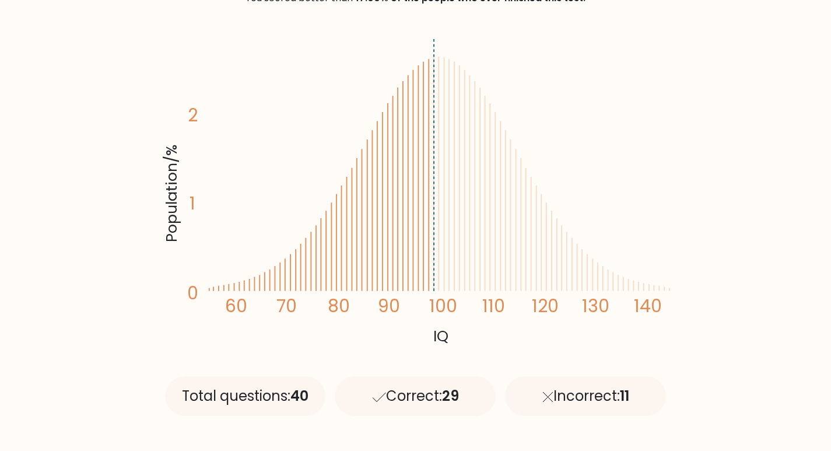
scroll to position [171, 0]
